Goal: Task Accomplishment & Management: Complete application form

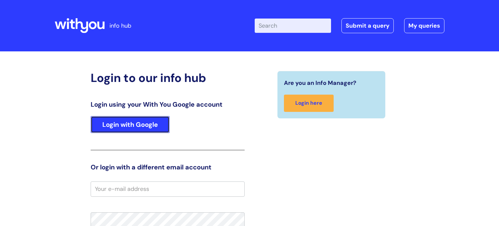
click at [135, 124] on link "Login with Google" at bounding box center [130, 124] width 79 height 17
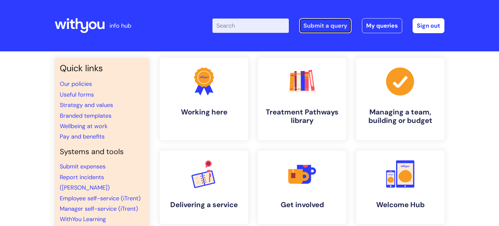
click at [315, 26] on link "Submit a query" at bounding box center [325, 25] width 52 height 15
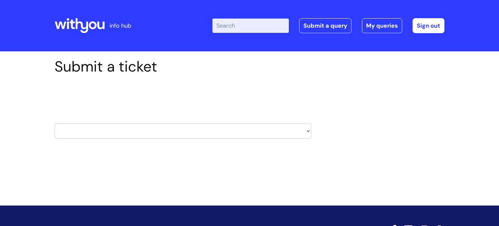
click at [160, 127] on select "HR / People IT and Support Clinical Drug Alerts Finance Accounts Data Support T…" at bounding box center [183, 130] width 257 height 15
select select "it_and_support"
click at [55, 123] on select "HR / People IT and Support Clinical Drug Alerts Finance Accounts Data Support T…" at bounding box center [183, 130] width 257 height 15
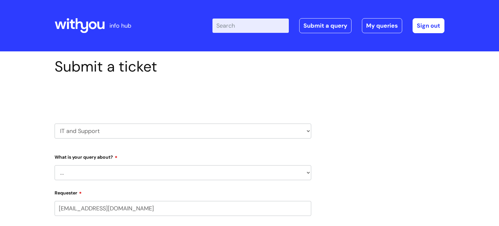
click at [138, 175] on select "... Mobile Phone Reset & MFA Accounts, Starters and Leavers IT Hardware issue I…" at bounding box center [183, 172] width 257 height 15
click at [69, 132] on select "HR / People IT and Support Clinical Drug Alerts Finance Accounts Data Support T…" at bounding box center [183, 130] width 257 height 15
click at [55, 123] on select "HR / People IT and Support Clinical Drug Alerts Finance Accounts Data Support T…" at bounding box center [183, 130] width 257 height 15
click at [101, 168] on select "... Mobile Phone Reset & MFA Accounts, Starters and Leavers IT Hardware issue I…" at bounding box center [183, 172] width 257 height 15
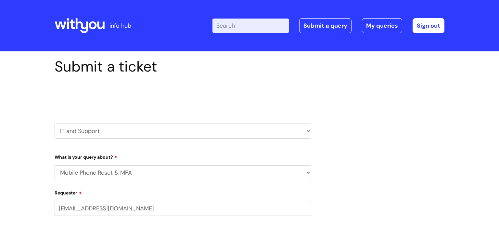
click at [55, 165] on select "... Mobile Phone Reset & MFA Accounts, Starters and Leavers IT Hardware issue I…" at bounding box center [183, 172] width 257 height 15
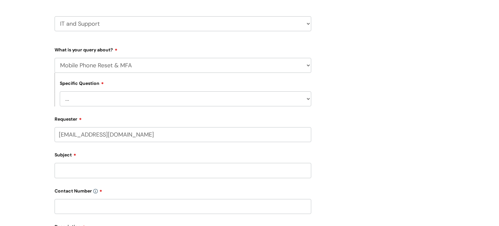
scroll to position [124, 0]
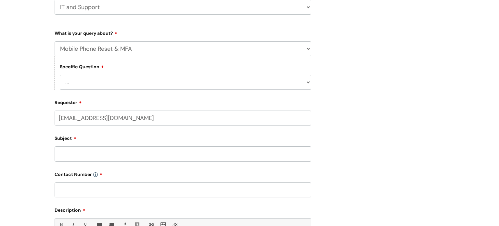
click at [114, 88] on select "... Support with Mobile Phone Reset & MFA" at bounding box center [185, 82] width 251 height 15
click at [115, 51] on select "... Mobile Phone Reset & MFA Accounts, Starters and Leavers IT Hardware issue I…" at bounding box center [183, 48] width 257 height 15
select select "Something Else"
click at [55, 41] on select "... Mobile Phone Reset & MFA Accounts, Starters and Leavers IT Hardware issue I…" at bounding box center [183, 48] width 257 height 15
click at [112, 82] on select "... My problem is not listed" at bounding box center [185, 82] width 251 height 15
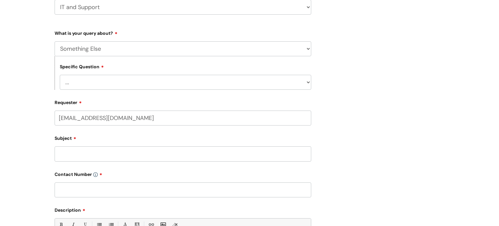
select select "My problem is not listed"
click at [60, 75] on select "... My problem is not listed" at bounding box center [185, 82] width 251 height 15
click at [101, 156] on input "Subject" at bounding box center [183, 153] width 257 height 15
click at [352, 74] on div "Submit a ticket Select issue type HR / People IT and Support Clinical Drug Aler…" at bounding box center [250, 137] width 400 height 407
click at [155, 151] on input "Subject" at bounding box center [183, 153] width 257 height 15
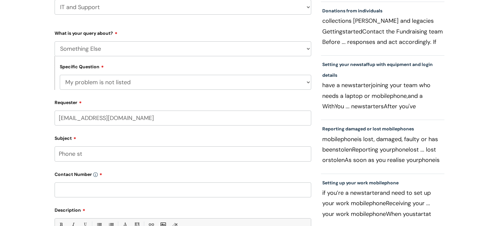
click at [276, 64] on div "Specific Question ... My problem is not listed" at bounding box center [183, 72] width 257 height 33
click at [110, 151] on input "Phone st" at bounding box center [183, 153] width 257 height 15
type input "Phone states emergency calls only, no change since starting phone yesterday"
click at [32, 93] on div "Submit a ticket Select issue type HR / People IT and Support Clinical Drug Aler…" at bounding box center [249, 148] width 499 height 441
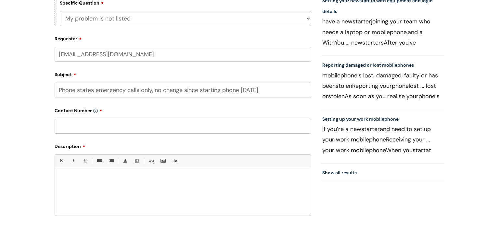
scroll to position [192, 0]
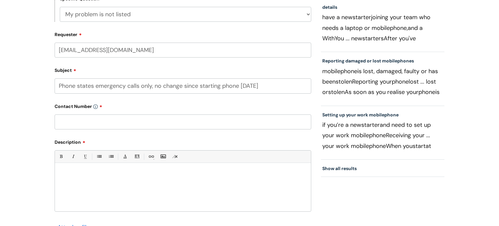
click at [80, 119] on input "text" at bounding box center [183, 121] width 257 height 15
type input "07773489672"
click at [40, 137] on div "Submit a ticket Select issue type HR / People IT and Support Clinical Drug Aler…" at bounding box center [249, 80] width 499 height 441
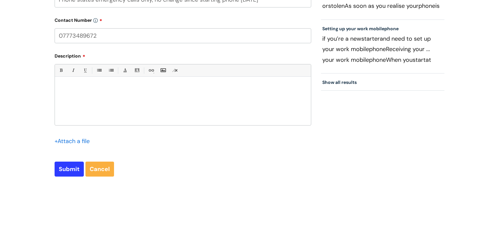
scroll to position [282, 0]
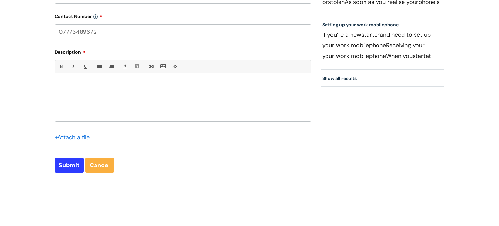
click at [88, 92] on div at bounding box center [183, 98] width 256 height 45
click at [88, 87] on p "Started phoen yesterday" at bounding box center [183, 84] width 246 height 6
click at [118, 87] on p "Started phone yesterday" at bounding box center [183, 84] width 246 height 6
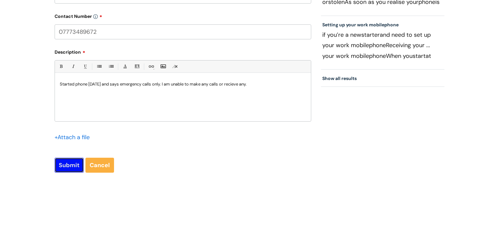
click at [70, 168] on input "Submit" at bounding box center [69, 165] width 29 height 15
type input "Please Wait..."
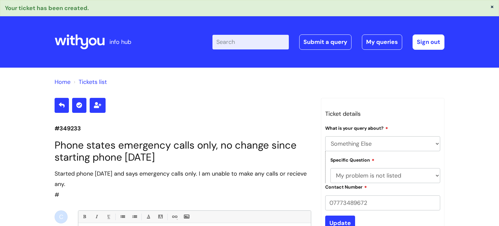
select select "Something Else"
select select "My problem is not listed"
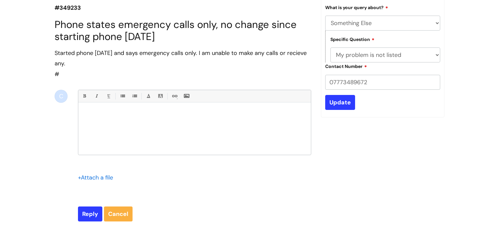
click at [28, 97] on div "Home Tickets list #349233 Phone states emergency calls only, no change since st…" at bounding box center [249, 103] width 499 height 312
